Goal: Information Seeking & Learning: Learn about a topic

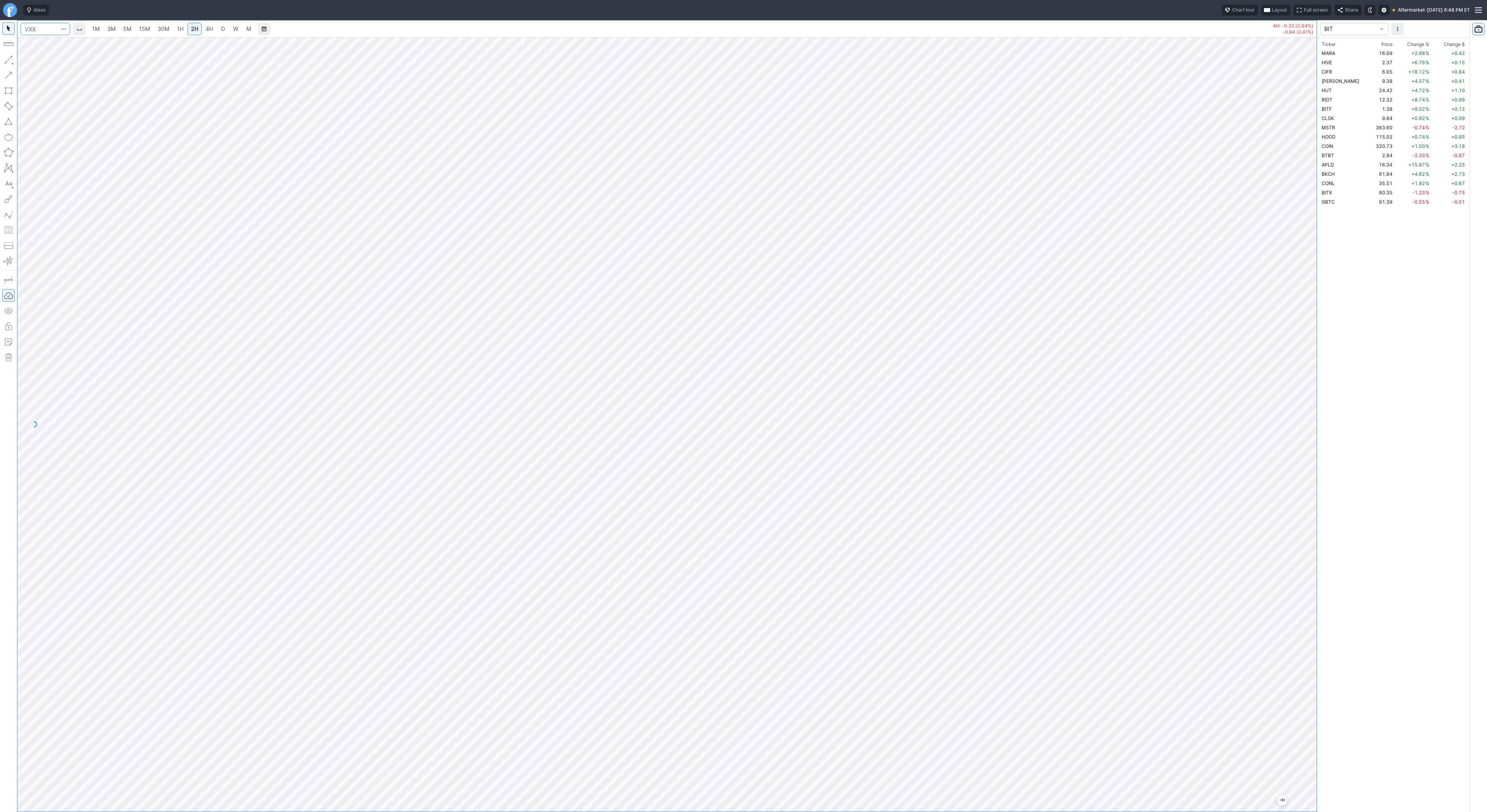
click at [38, 30] on input "Search" at bounding box center [46, 29] width 50 height 12
type input "spy"
click at [174, 30] on link "1H" at bounding box center [180, 29] width 13 height 12
drag, startPoint x: 23, startPoint y: 58, endPoint x: 29, endPoint y: 63, distance: 7.8
click at [23, 58] on span "button" at bounding box center [25, 61] width 5 height 11
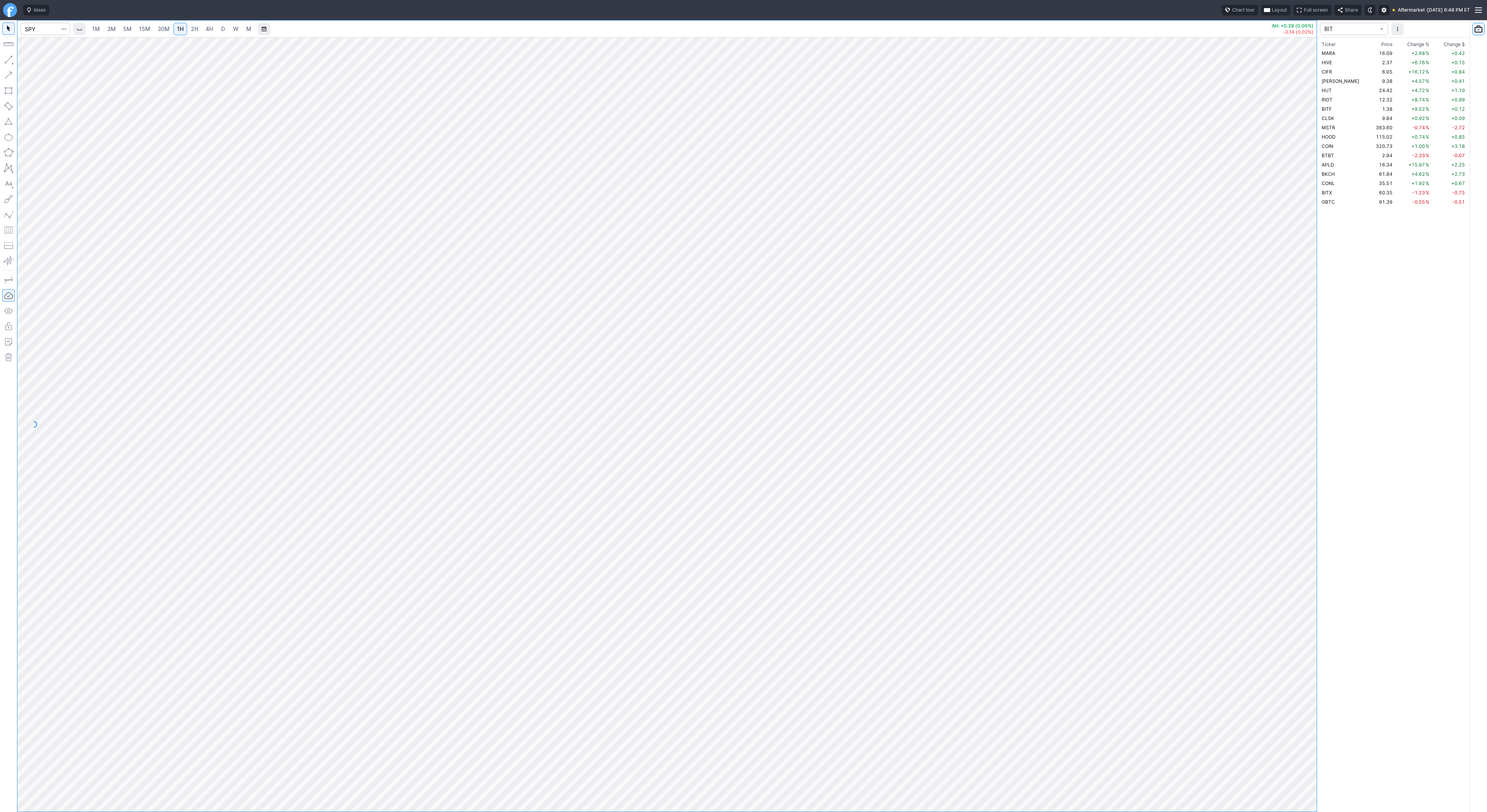
click at [5, 58] on button "button" at bounding box center [8, 59] width 12 height 12
drag, startPoint x: 14, startPoint y: 57, endPoint x: 58, endPoint y: 91, distance: 55.6
click at [14, 58] on button "button" at bounding box center [8, 59] width 12 height 12
click at [13, 61] on button "button" at bounding box center [8, 59] width 12 height 12
click at [38, 25] on input "Search" at bounding box center [46, 29] width 50 height 12
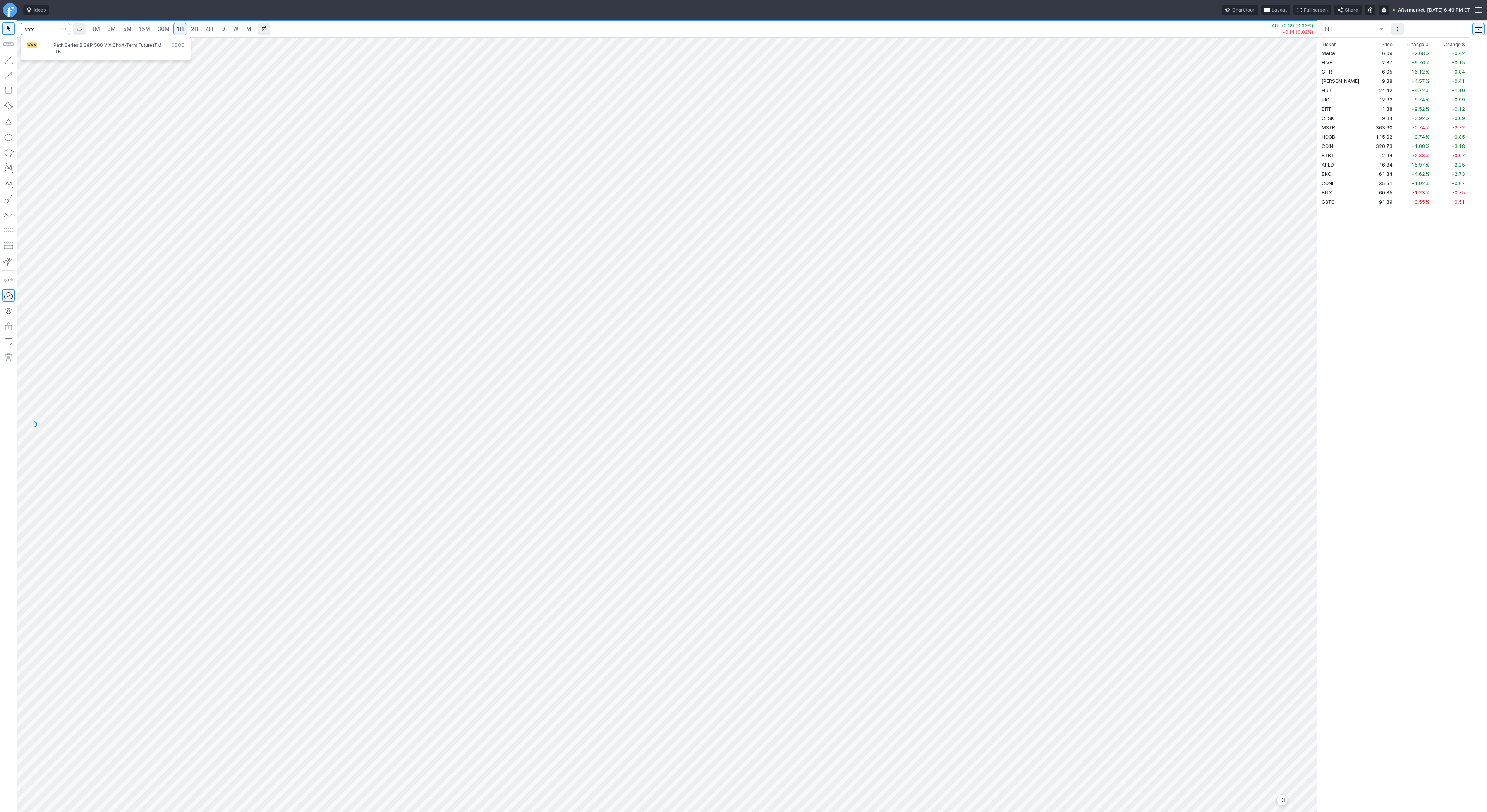
type input "vxx"
click at [51, 44] on span "iPath Series B S&P 500 VIX Short-Term FuturesTM ETN" at bounding box center [110, 48] width 119 height 13
click at [211, 31] on span "4H" at bounding box center [209, 28] width 8 height 6
drag, startPoint x: 1307, startPoint y: 672, endPoint x: 1303, endPoint y: 586, distance: 86.1
click at [1303, 586] on div at bounding box center [1309, 422] width 16 height 755
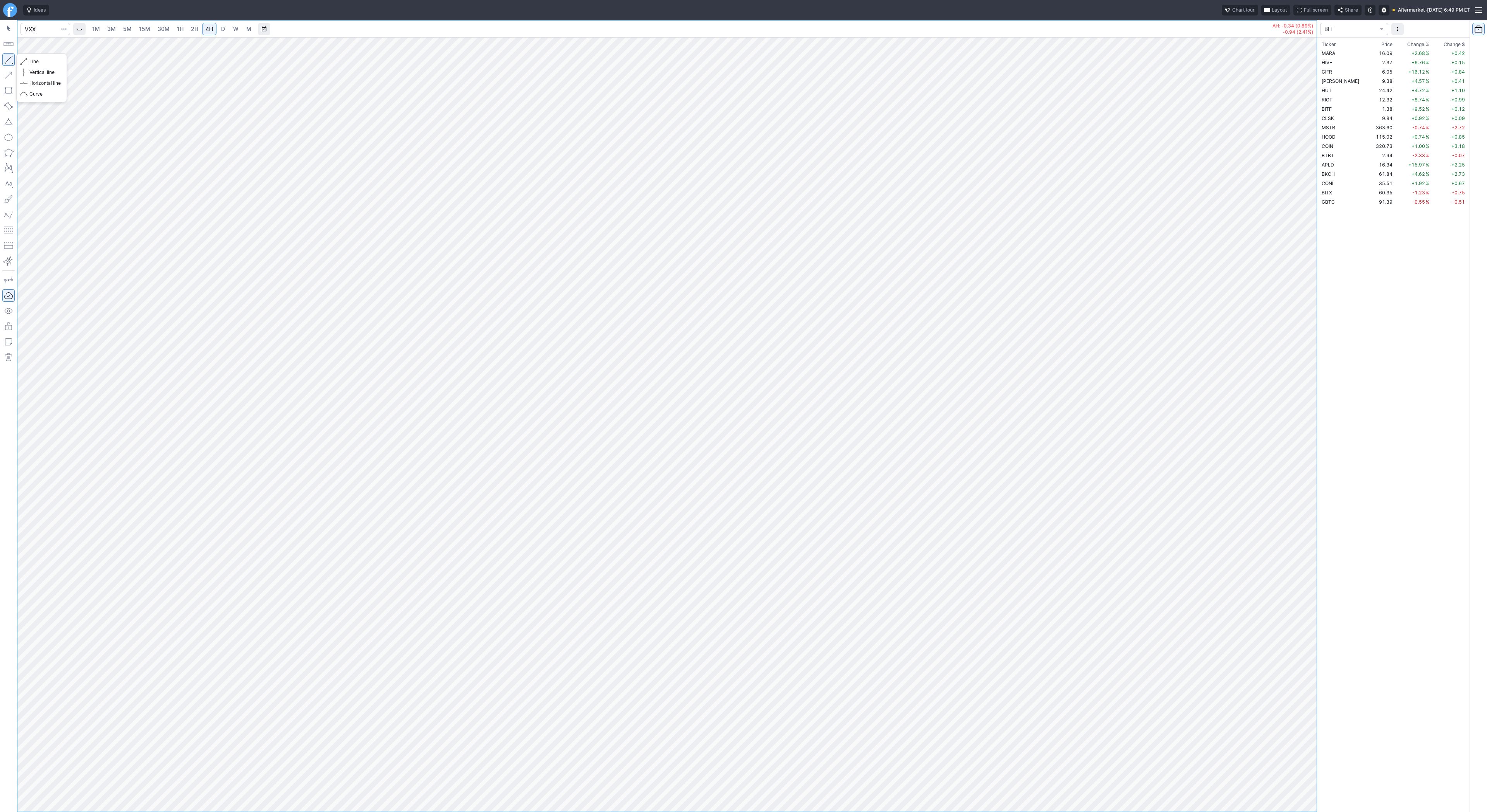
click at [9, 60] on button "button" at bounding box center [8, 59] width 12 height 12
click at [12, 61] on button "button" at bounding box center [8, 59] width 12 height 12
drag, startPoint x: 34, startPoint y: 62, endPoint x: 36, endPoint y: 81, distance: 19.1
click at [34, 62] on span "Line" at bounding box center [45, 61] width 31 height 8
click at [45, 61] on span "Line" at bounding box center [45, 61] width 31 height 8
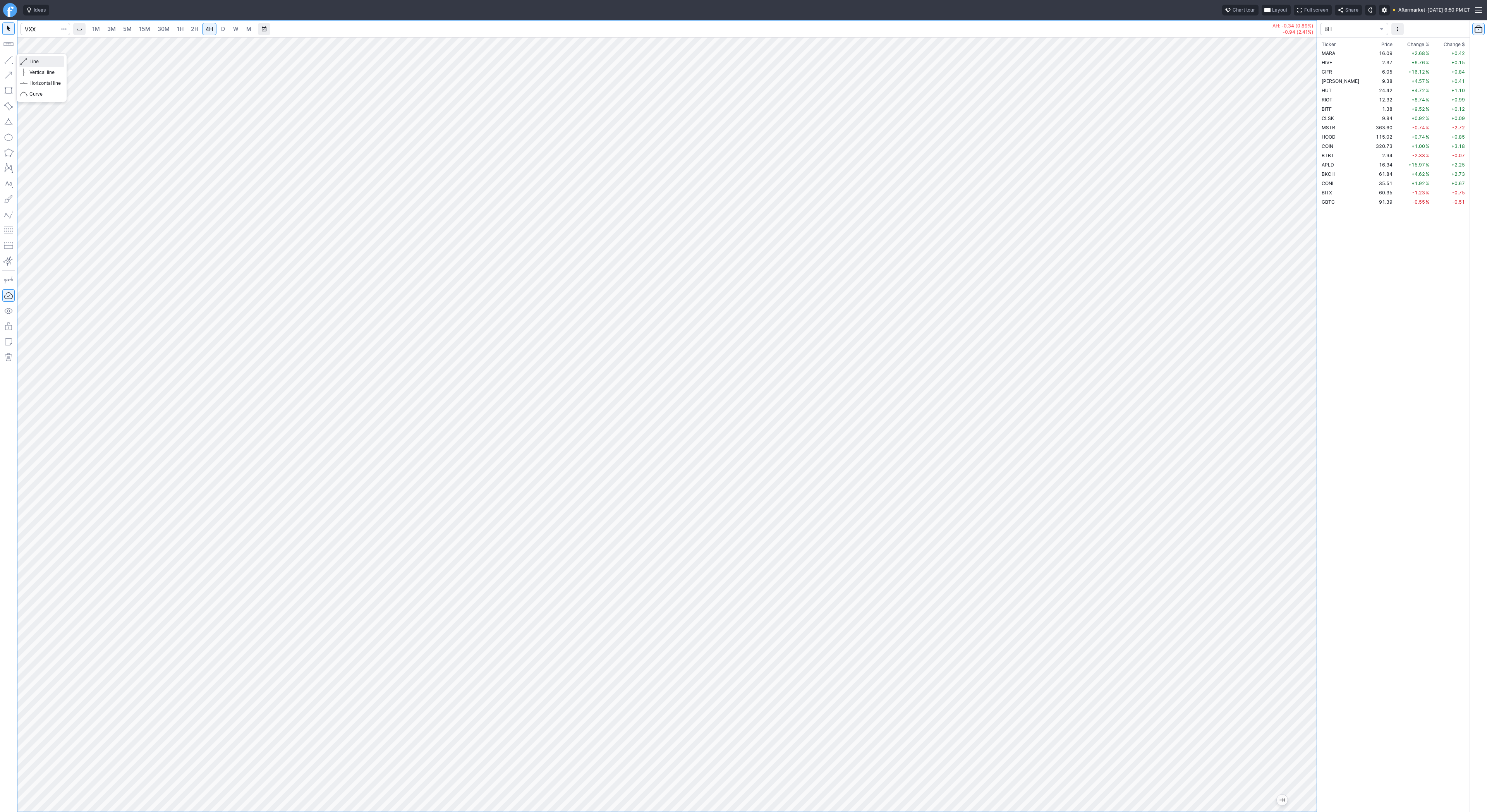
click at [27, 61] on span "button" at bounding box center [25, 61] width 5 height 11
click at [177, 30] on span "1H" at bounding box center [180, 28] width 6 height 6
click at [21, 24] on input "Search" at bounding box center [46, 29] width 50 height 12
type input "svxy"
click at [191, 25] on span "2H" at bounding box center [195, 29] width 8 height 8
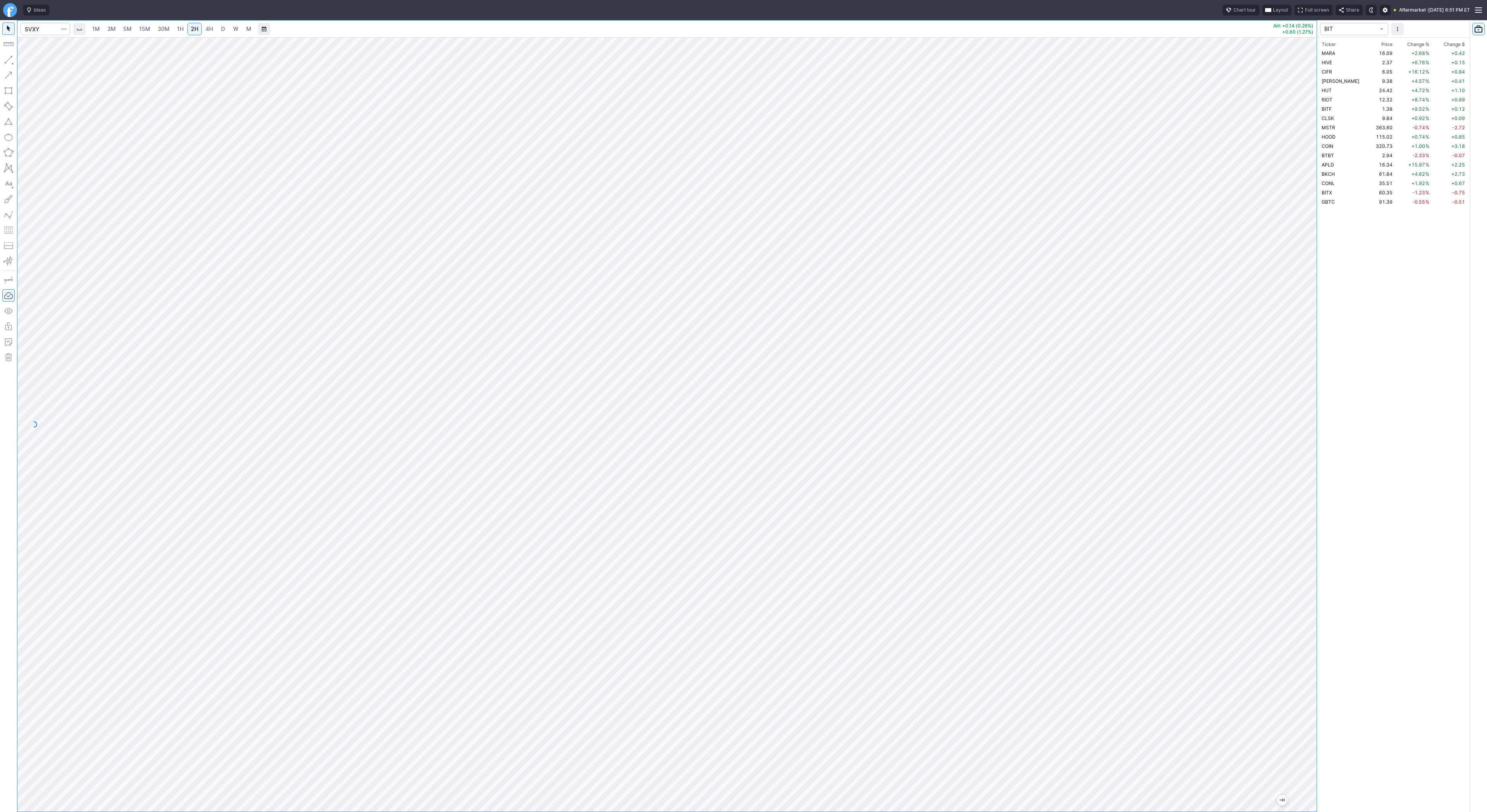
click at [230, 29] on link "W" at bounding box center [236, 29] width 12 height 12
click at [188, 30] on link "2H" at bounding box center [195, 29] width 14 height 12
drag, startPoint x: 1307, startPoint y: 321, endPoint x: 1301, endPoint y: 383, distance: 62.3
click at [1303, 383] on div at bounding box center [1309, 422] width 16 height 755
click at [10, 58] on button "button" at bounding box center [8, 59] width 12 height 12
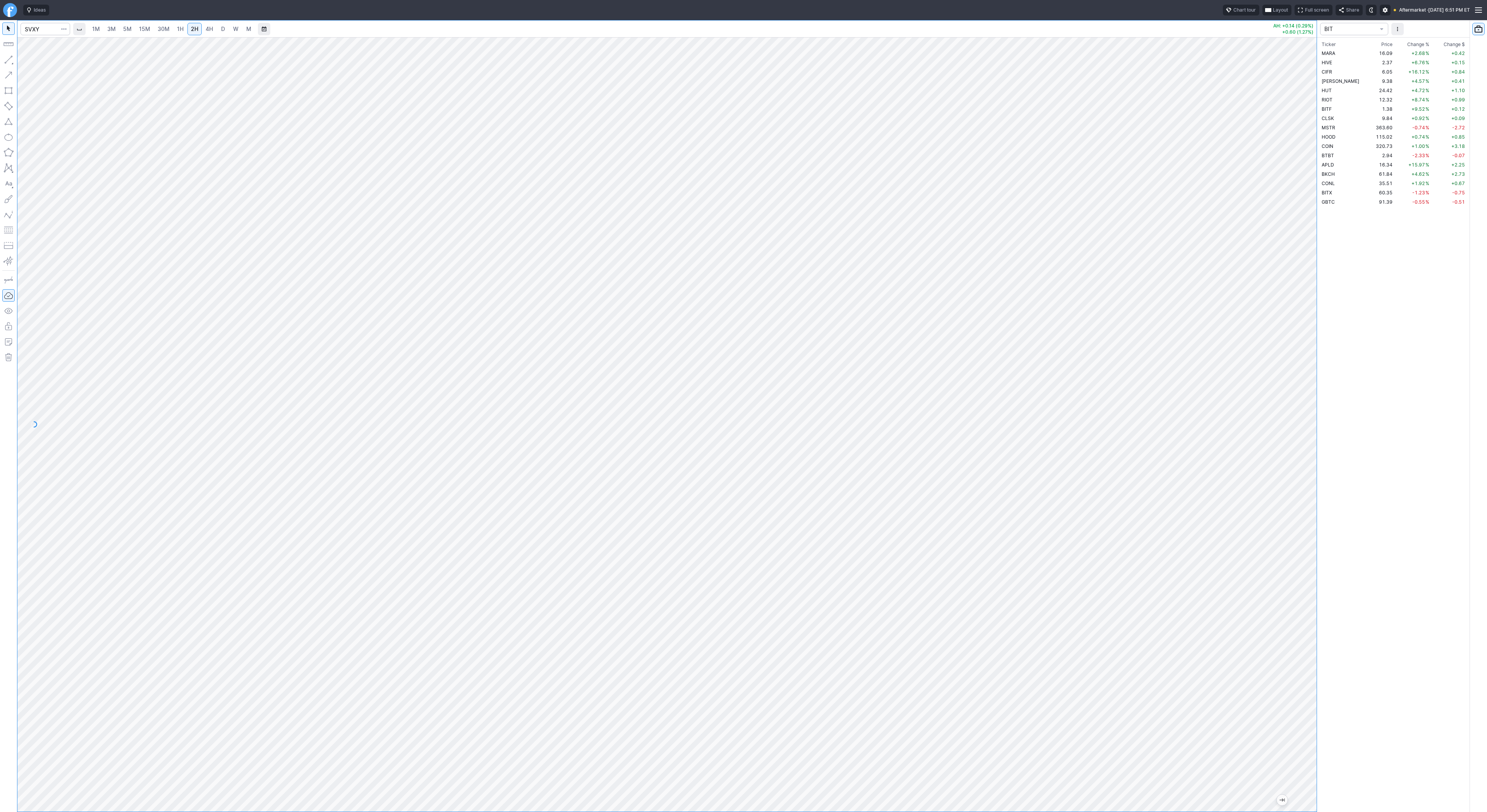
click at [1312, 207] on div at bounding box center [1309, 422] width 16 height 755
click at [31, 61] on span "Line" at bounding box center [45, 61] width 31 height 8
click at [36, 62] on span "Line" at bounding box center [45, 61] width 31 height 8
click at [33, 61] on span "Line" at bounding box center [45, 61] width 31 height 8
click at [8, 57] on button "button" at bounding box center [8, 59] width 12 height 12
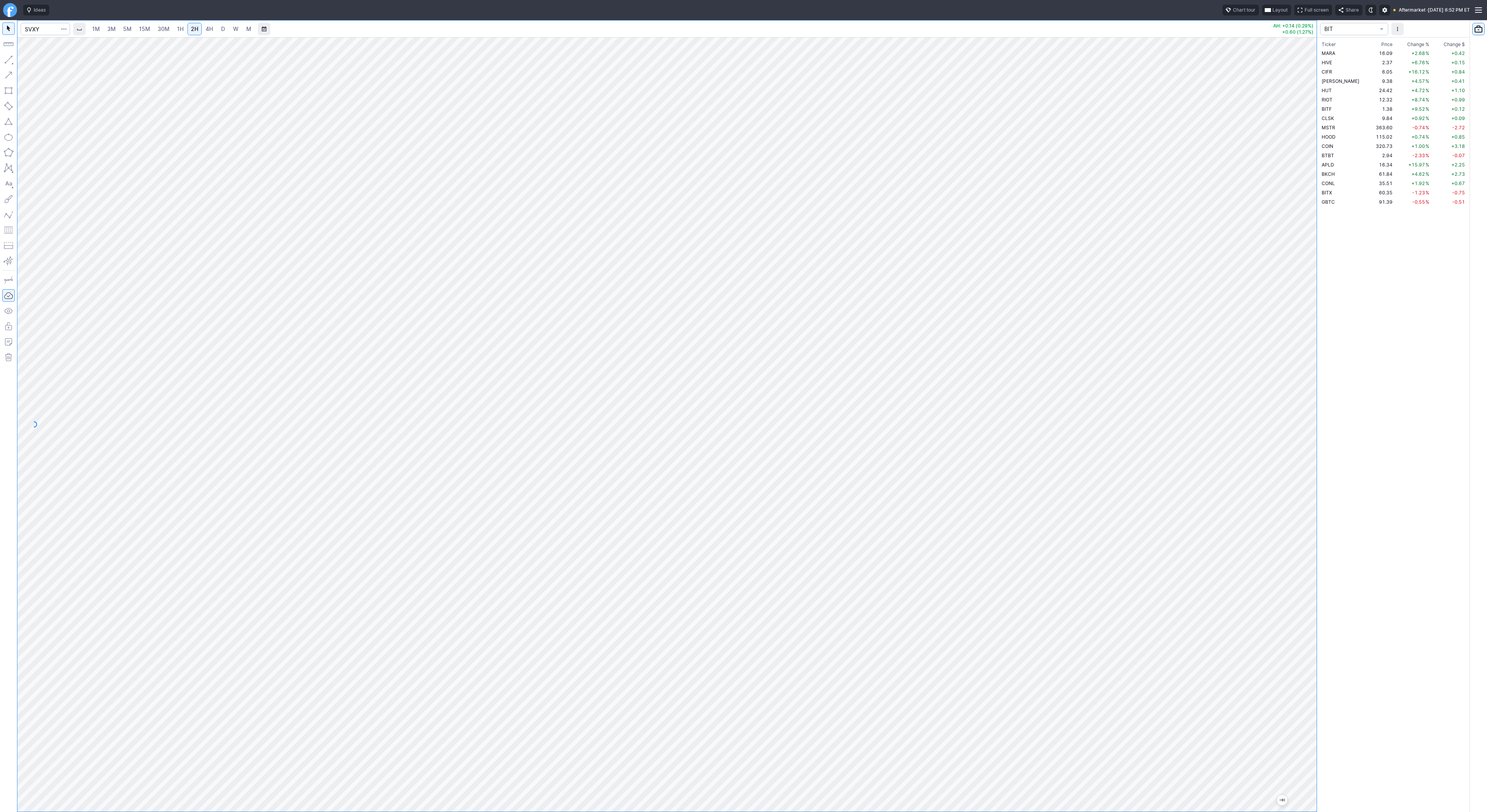
click at [180, 29] on span "1H" at bounding box center [180, 28] width 6 height 6
drag, startPoint x: 1315, startPoint y: 237, endPoint x: 1309, endPoint y: 259, distance: 22.8
click at [1311, 260] on div at bounding box center [1309, 422] width 16 height 755
click at [6, 63] on button "button" at bounding box center [8, 59] width 12 height 12
click at [208, 28] on span "4H" at bounding box center [209, 28] width 8 height 6
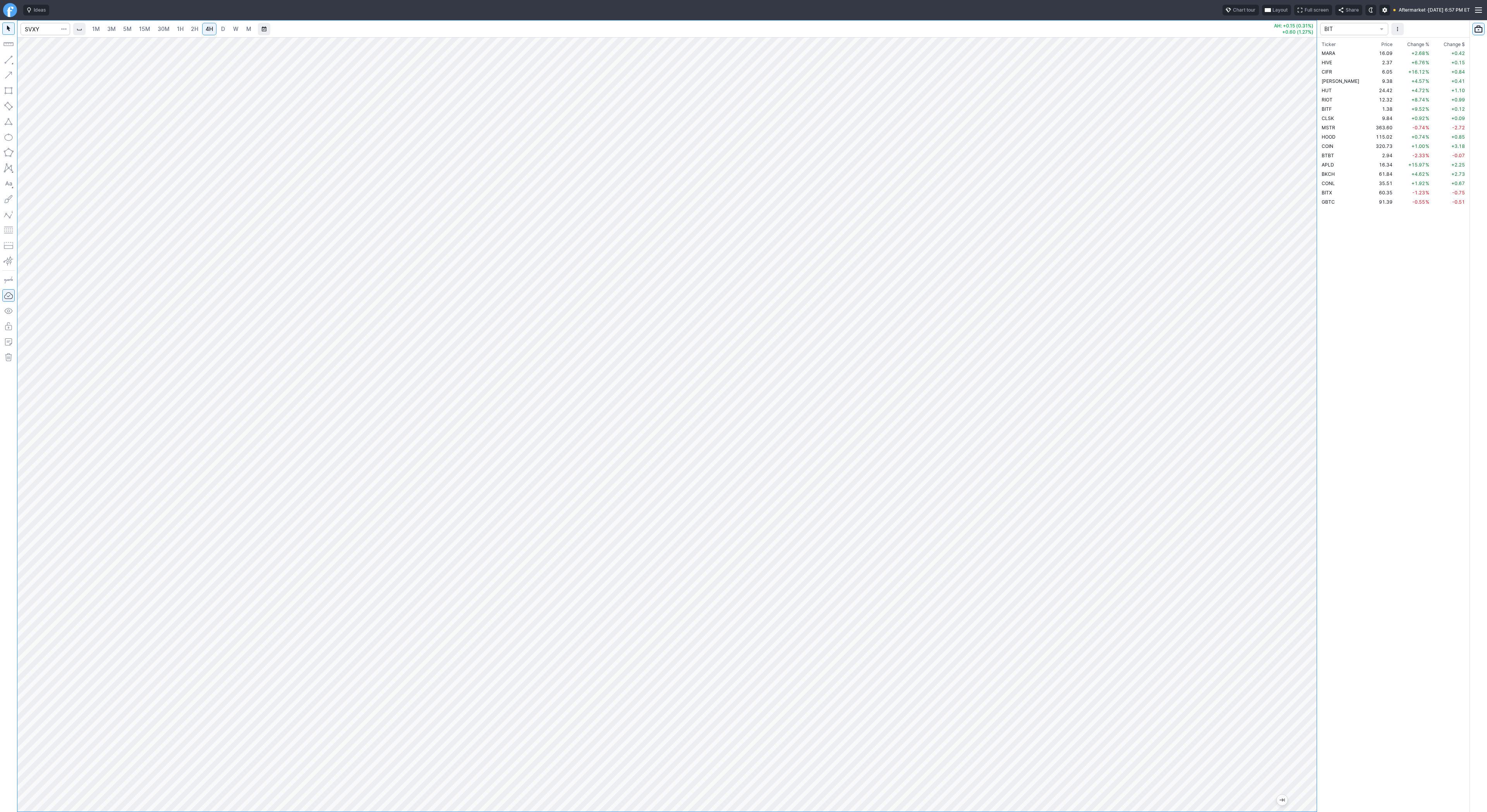
drag, startPoint x: 1309, startPoint y: 197, endPoint x: 1313, endPoint y: 114, distance: 83.1
click at [1313, 114] on div at bounding box center [1309, 422] width 16 height 755
click at [9, 62] on button "button" at bounding box center [8, 59] width 12 height 12
drag, startPoint x: 27, startPoint y: 62, endPoint x: 35, endPoint y: 92, distance: 31.0
click at [27, 63] on span "button" at bounding box center [25, 61] width 5 height 11
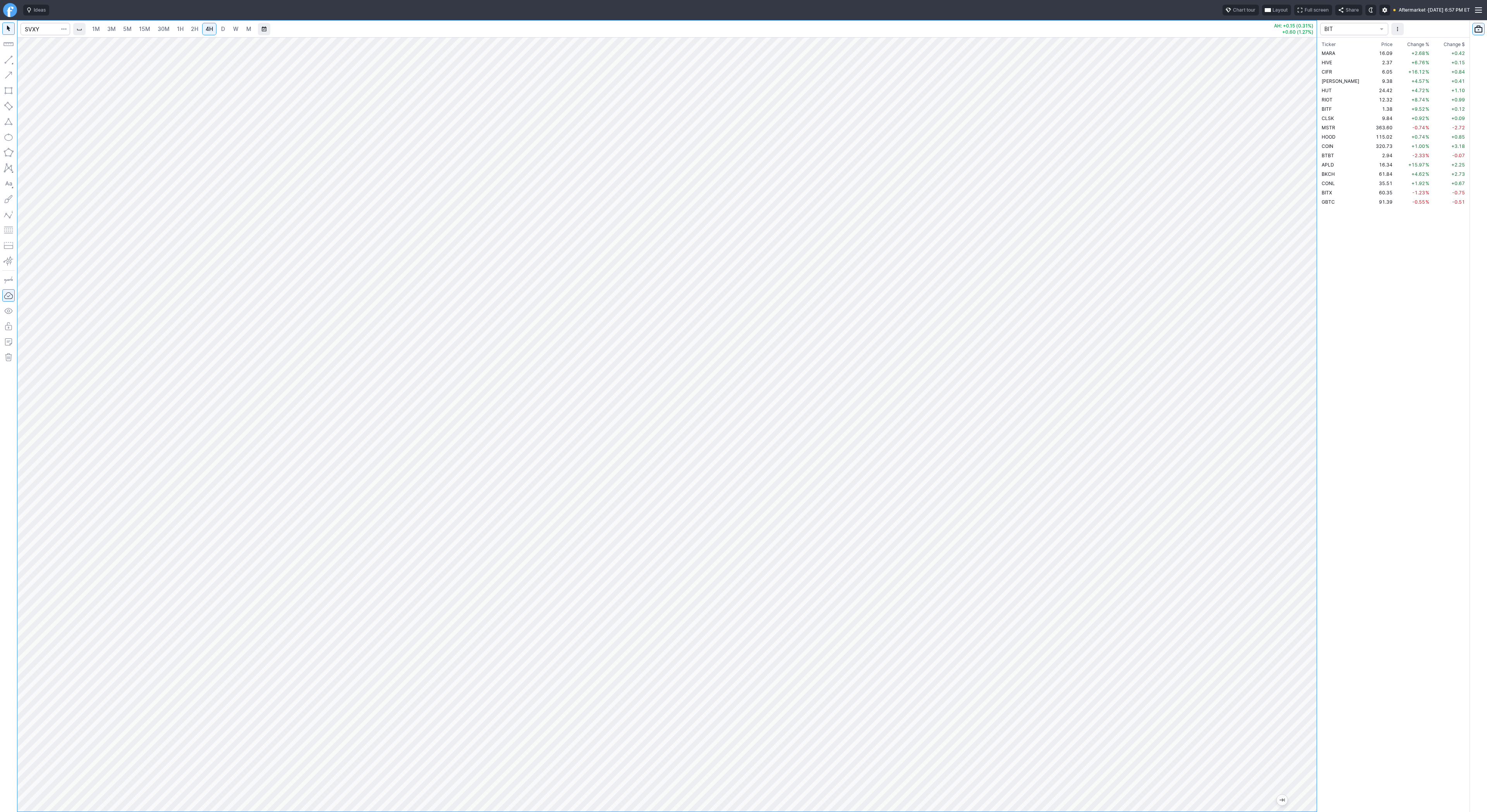
drag, startPoint x: 1309, startPoint y: 375, endPoint x: 1306, endPoint y: 416, distance: 41.1
click at [1306, 416] on div at bounding box center [1309, 422] width 16 height 755
click at [6, 60] on button "button" at bounding box center [8, 59] width 12 height 12
drag, startPoint x: 5, startPoint y: 59, endPoint x: 26, endPoint y: 90, distance: 37.4
click at [26, 90] on body "Ideas Chart tour Layout Full screen Share Aftermarket · Mon AUG 18 2025 6:57 PM…" at bounding box center [744, 406] width 1487 height 812
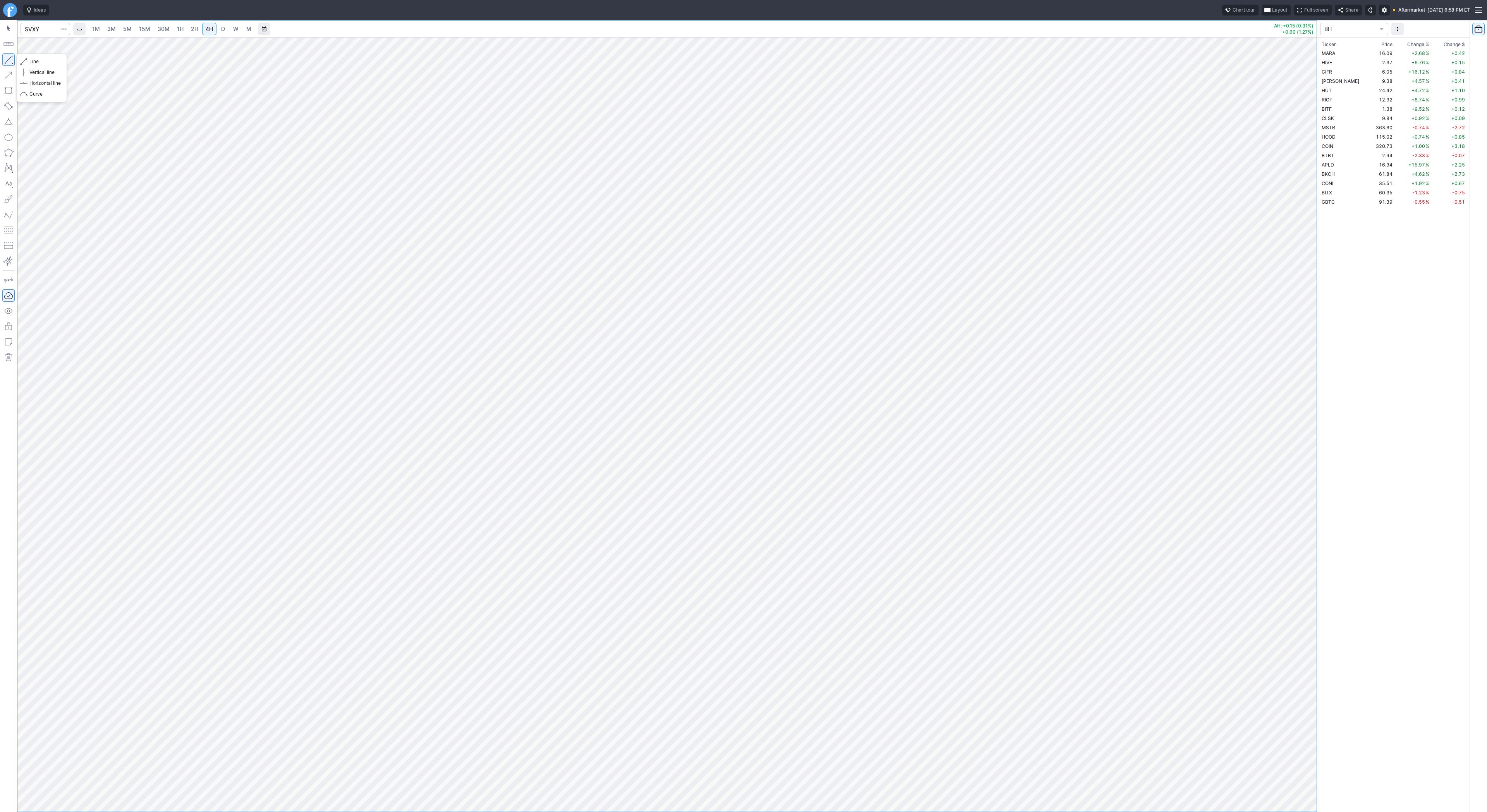
click at [8, 62] on button "button" at bounding box center [8, 59] width 12 height 12
drag, startPoint x: 36, startPoint y: 61, endPoint x: 53, endPoint y: 71, distance: 19.7
click at [36, 61] on span "Line" at bounding box center [45, 61] width 31 height 8
drag, startPoint x: 33, startPoint y: 63, endPoint x: 49, endPoint y: 93, distance: 34.0
click at [33, 63] on span "Line" at bounding box center [45, 61] width 31 height 8
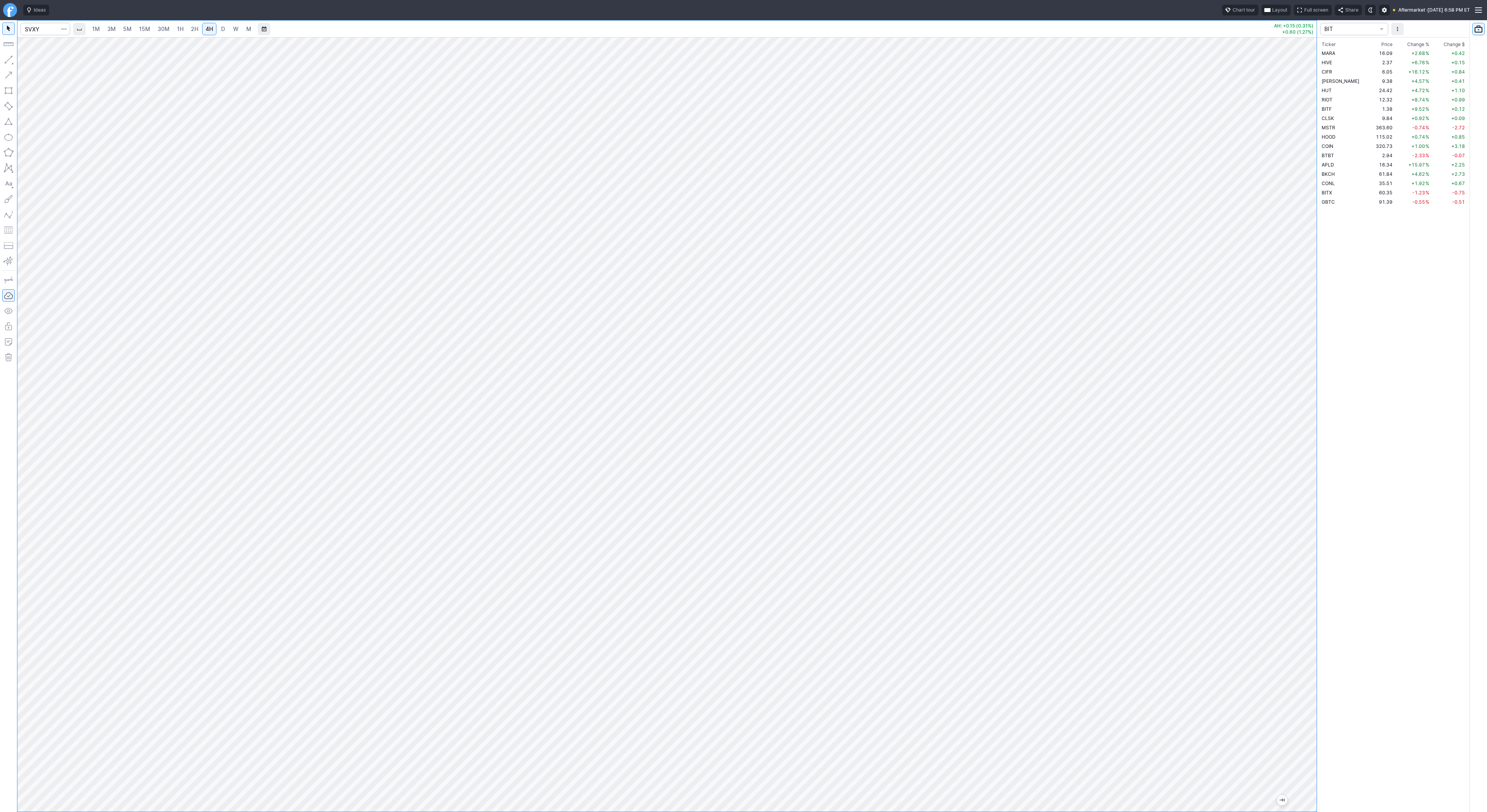
click at [218, 26] on link "D" at bounding box center [223, 29] width 12 height 12
drag, startPoint x: 6, startPoint y: 59, endPoint x: 57, endPoint y: 95, distance: 62.4
click at [6, 61] on button "button" at bounding box center [8, 59] width 12 height 12
click at [7, 57] on button "button" at bounding box center [8, 59] width 12 height 12
click at [10, 61] on button "button" at bounding box center [8, 59] width 12 height 12
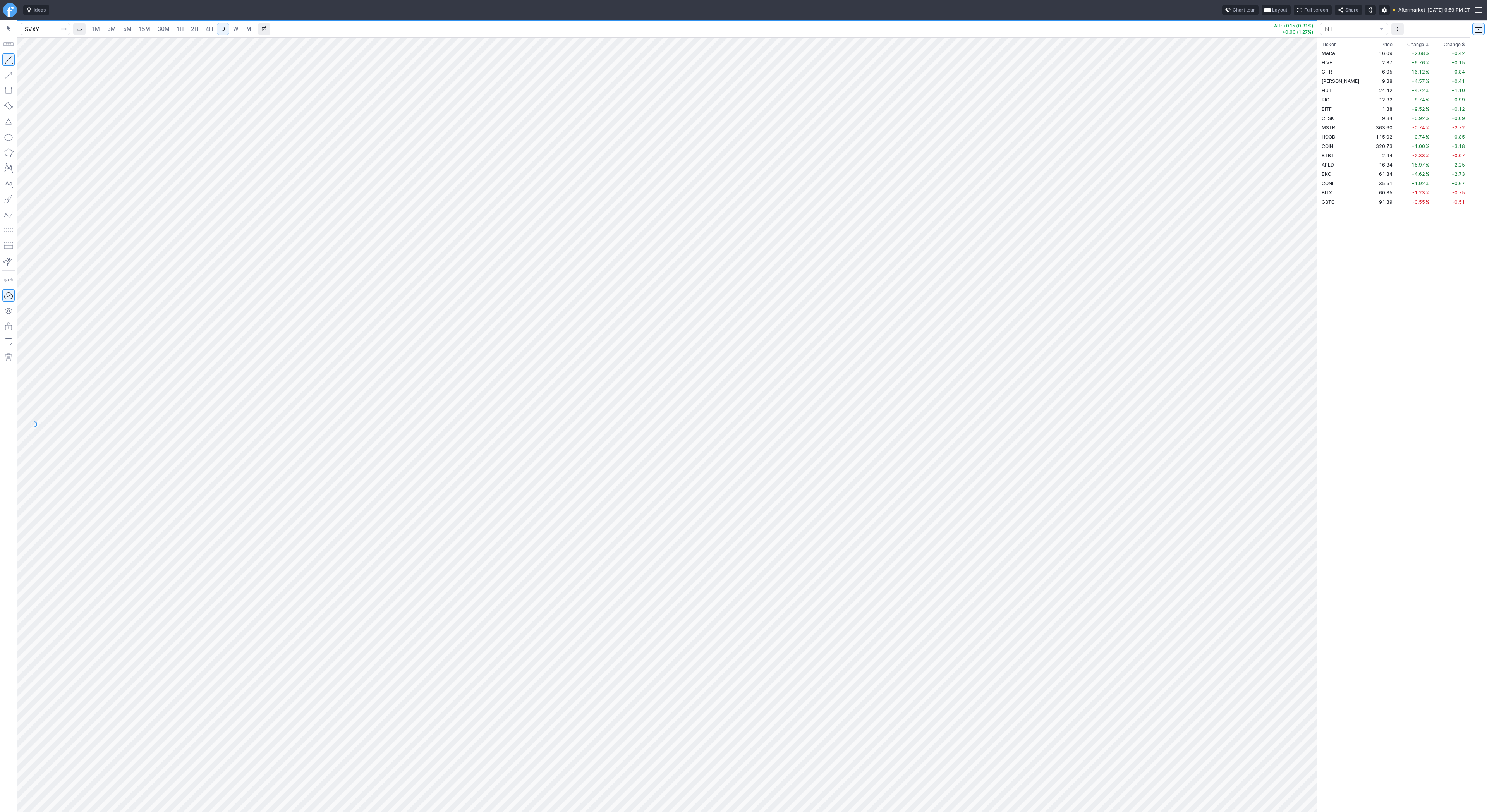
drag, startPoint x: 5, startPoint y: 58, endPoint x: 49, endPoint y: 97, distance: 58.8
click at [5, 58] on button "button" at bounding box center [8, 59] width 12 height 12
click at [3, 63] on button "button" at bounding box center [8, 59] width 12 height 12
click at [6, 58] on button "button" at bounding box center [8, 59] width 12 height 12
drag, startPoint x: 10, startPoint y: 61, endPoint x: 36, endPoint y: 92, distance: 40.5
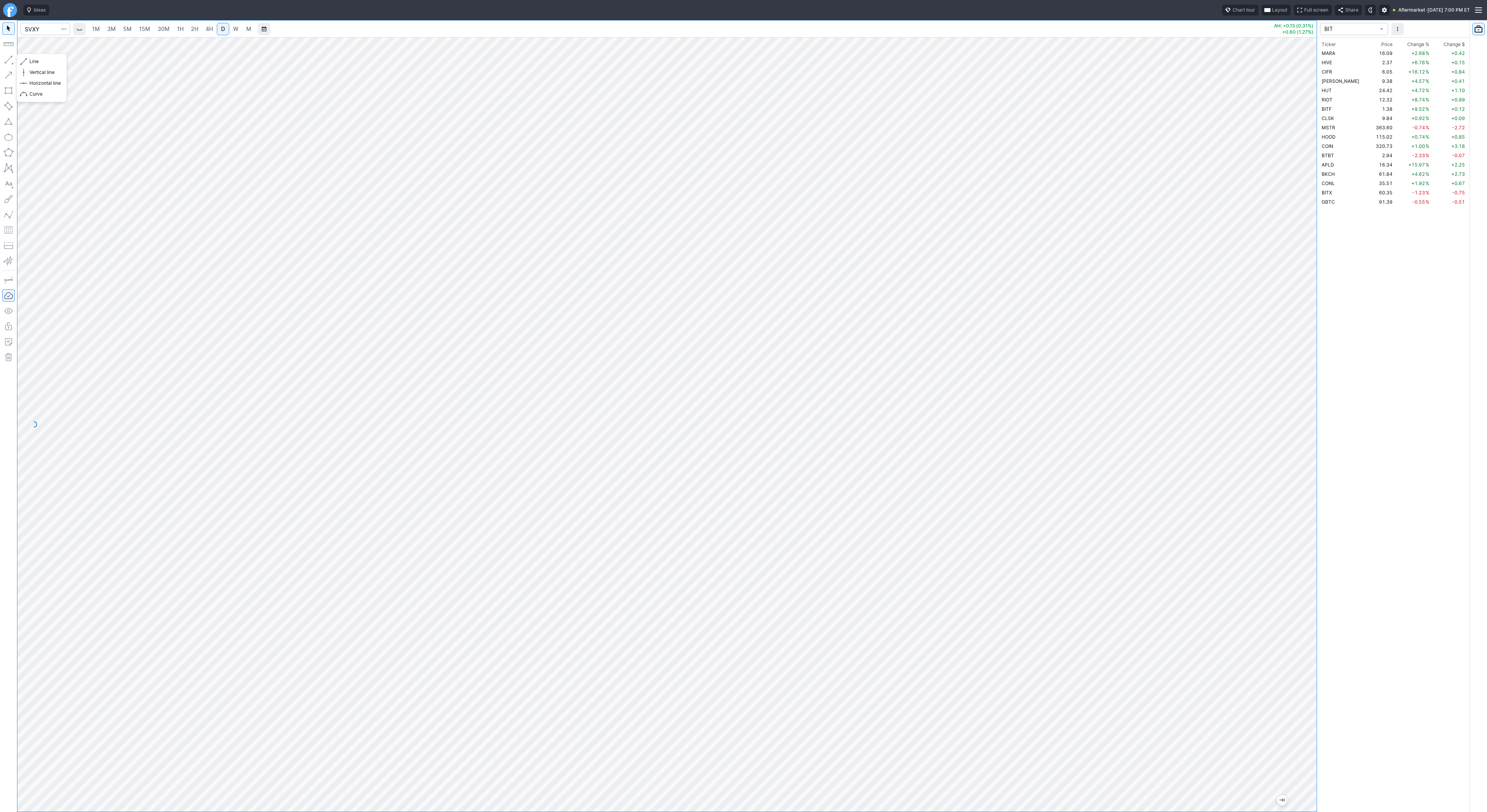
click at [10, 61] on button "button" at bounding box center [8, 59] width 12 height 12
click at [235, 27] on span "W" at bounding box center [236, 28] width 5 height 6
click at [30, 59] on span "Line" at bounding box center [45, 61] width 31 height 8
click at [11, 61] on button "button" at bounding box center [8, 59] width 12 height 12
drag, startPoint x: 8, startPoint y: 59, endPoint x: 9, endPoint y: 68, distance: 9.1
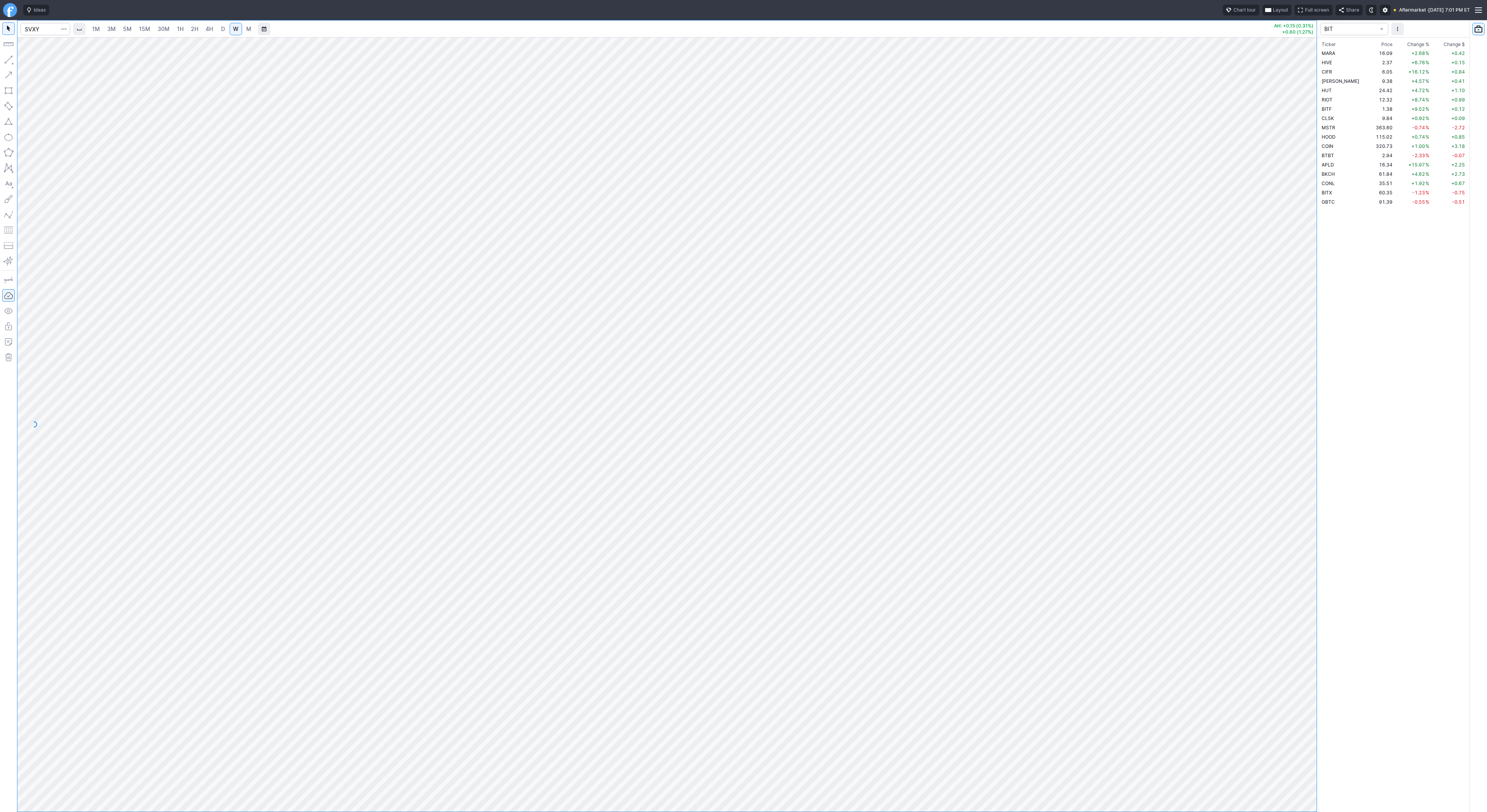
click at [8, 61] on button "button" at bounding box center [8, 59] width 12 height 12
click at [33, 62] on span "Line" at bounding box center [45, 61] width 31 height 8
click at [8, 61] on button "button" at bounding box center [8, 59] width 12 height 12
drag, startPoint x: 10, startPoint y: 59, endPoint x: 11, endPoint y: 71, distance: 12.0
click at [10, 62] on button "button" at bounding box center [8, 59] width 12 height 12
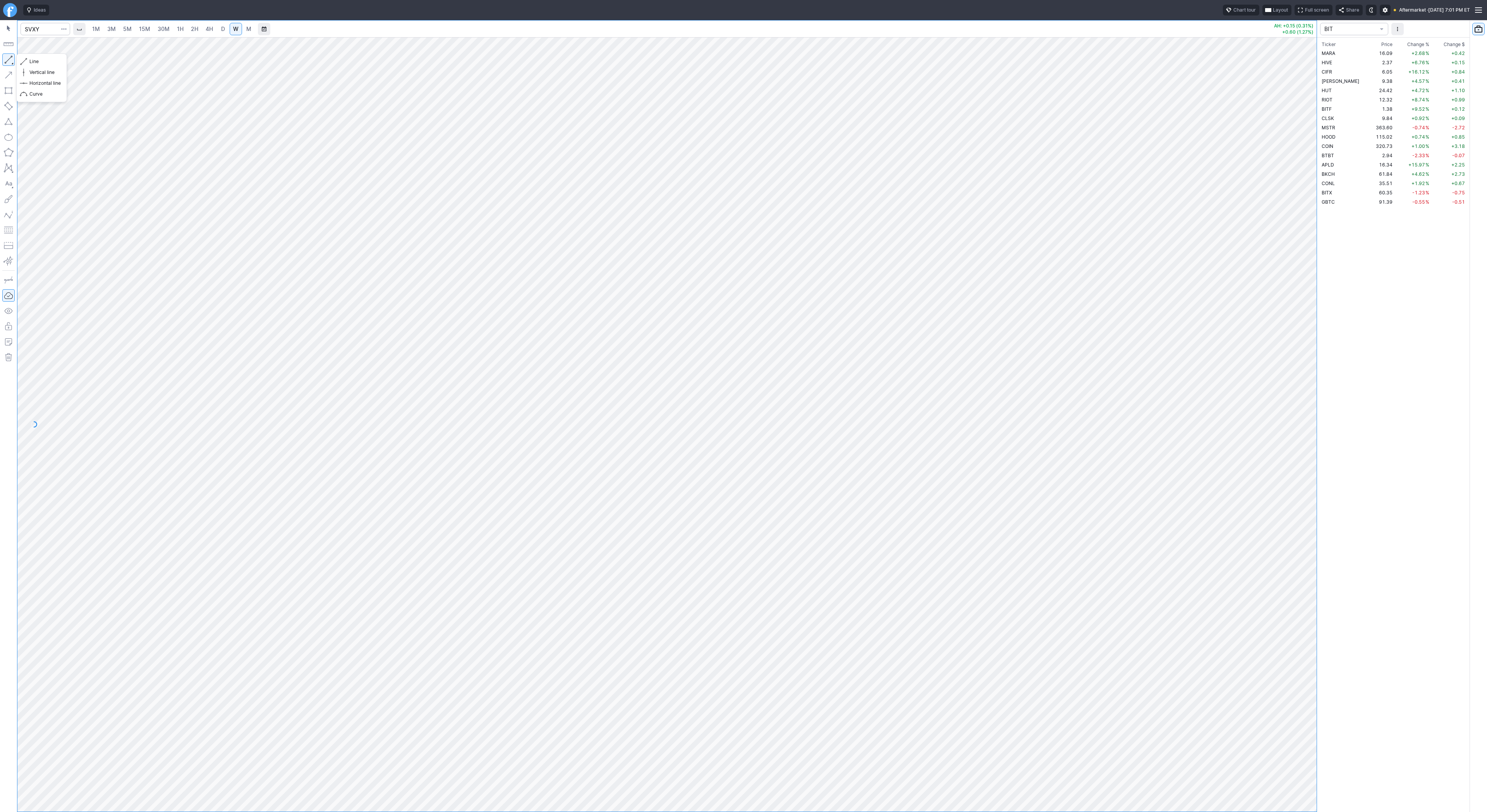
click at [13, 58] on button "button" at bounding box center [8, 59] width 12 height 12
click at [10, 62] on button "button" at bounding box center [8, 59] width 12 height 12
drag, startPoint x: 10, startPoint y: 59, endPoint x: 9, endPoint y: 70, distance: 11.0
click at [9, 60] on button "button" at bounding box center [8, 59] width 12 height 12
